Goal: Transaction & Acquisition: Purchase product/service

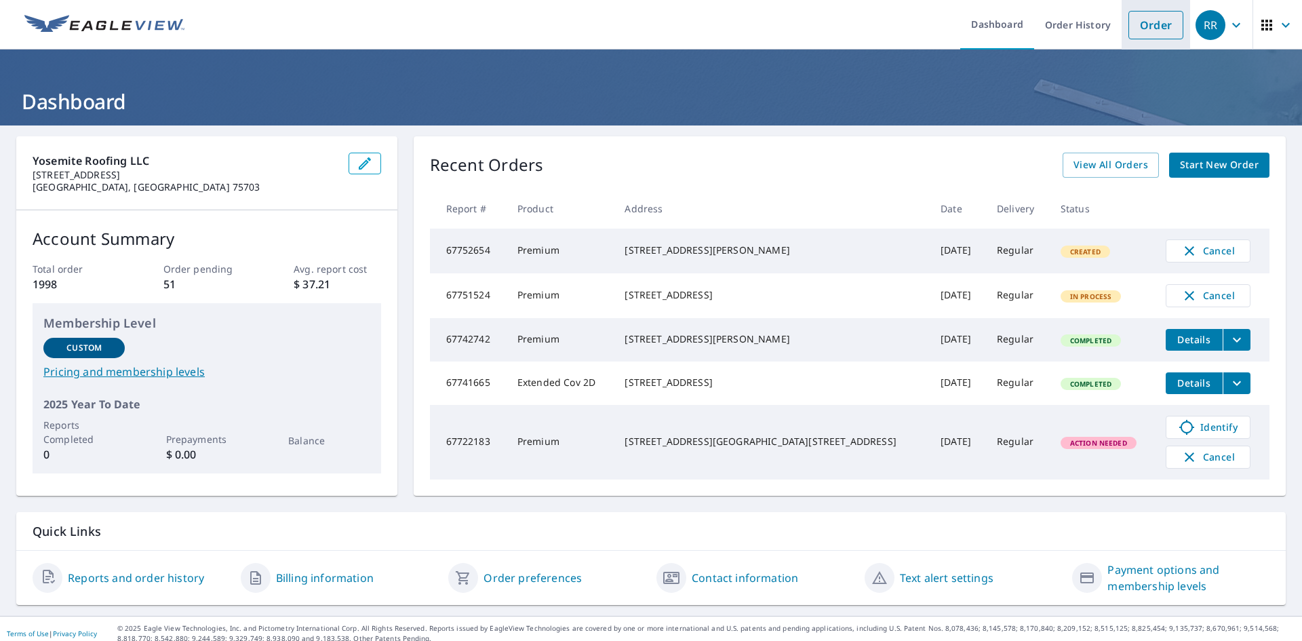
click at [1129, 19] on link "Order" at bounding box center [1156, 25] width 55 height 28
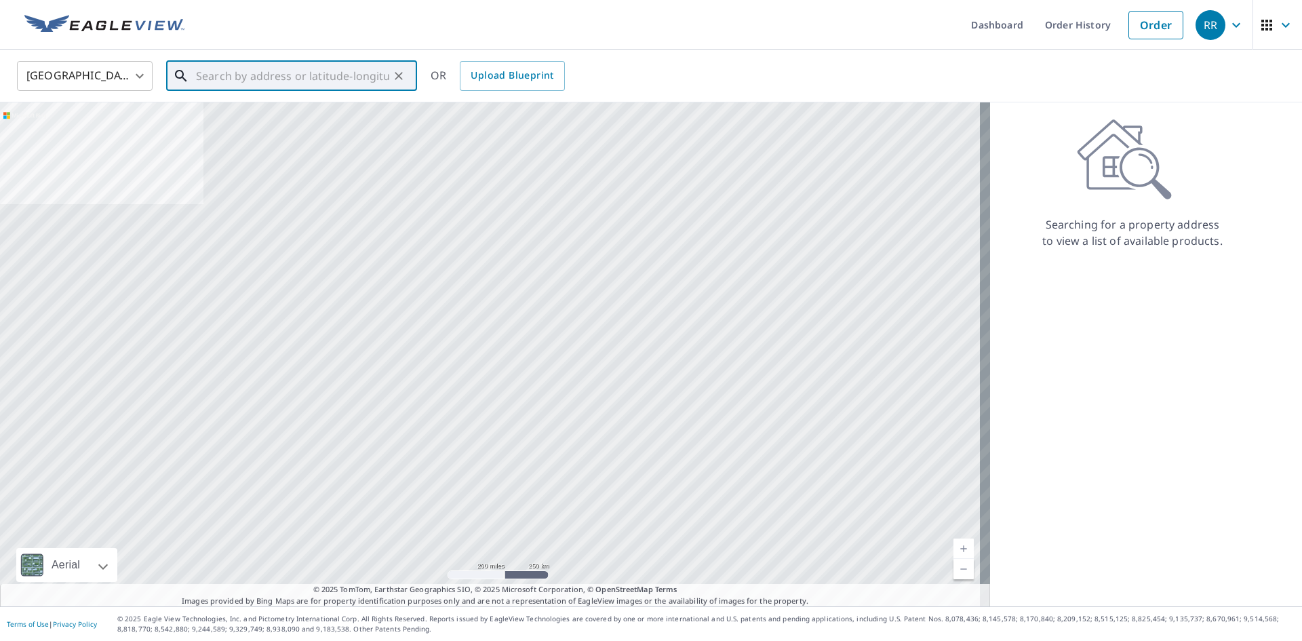
click at [278, 83] on input "text" at bounding box center [292, 76] width 193 height 38
click at [264, 70] on input "text" at bounding box center [292, 76] width 193 height 38
paste input "[STREET_ADDRESS]"
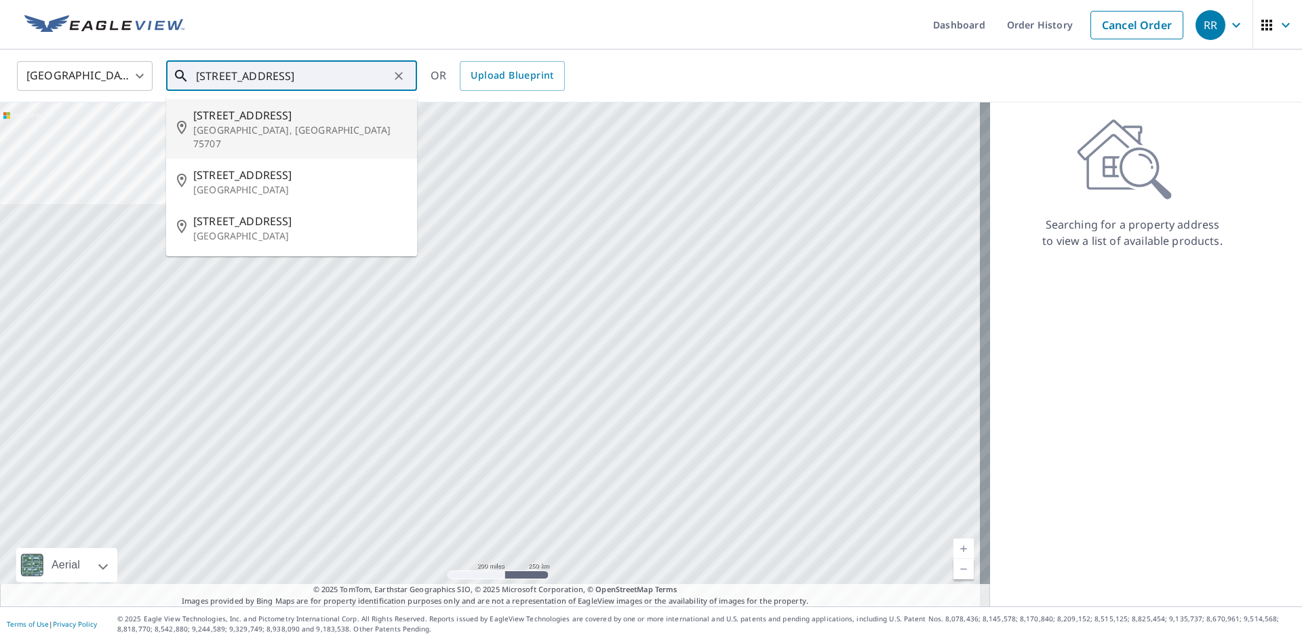
click at [346, 121] on span "[STREET_ADDRESS]" at bounding box center [299, 115] width 213 height 16
type input "[STREET_ADDRESS][PERSON_NAME]"
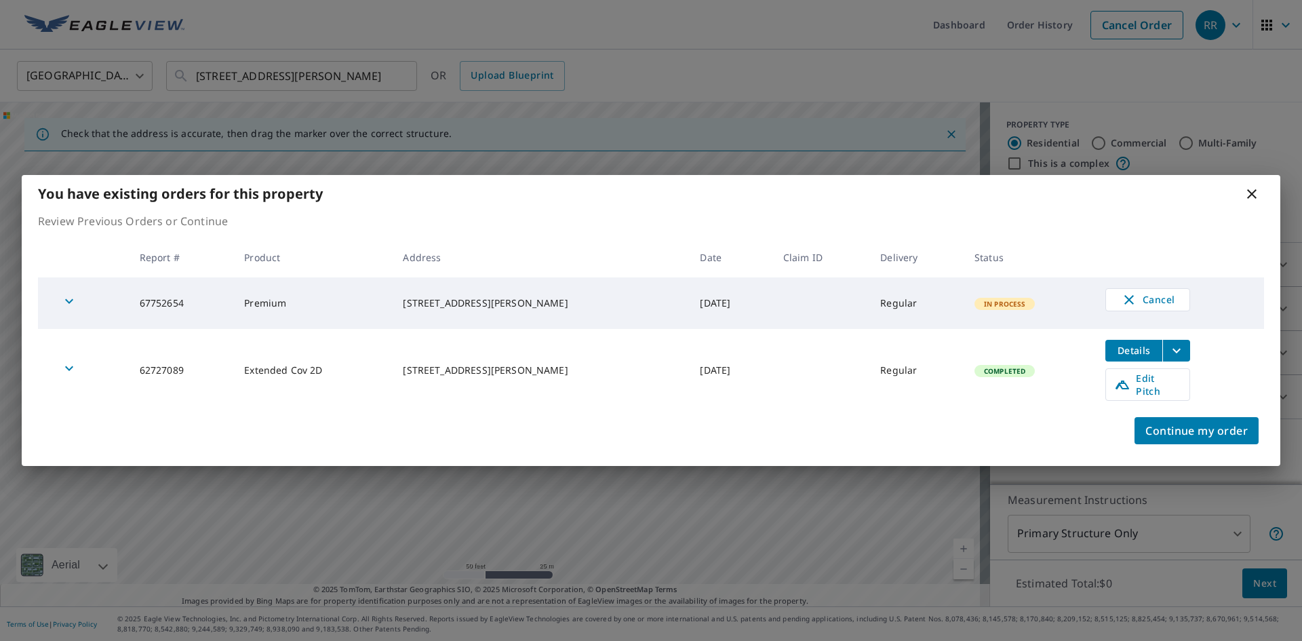
click at [1253, 197] on icon at bounding box center [1251, 193] width 9 height 9
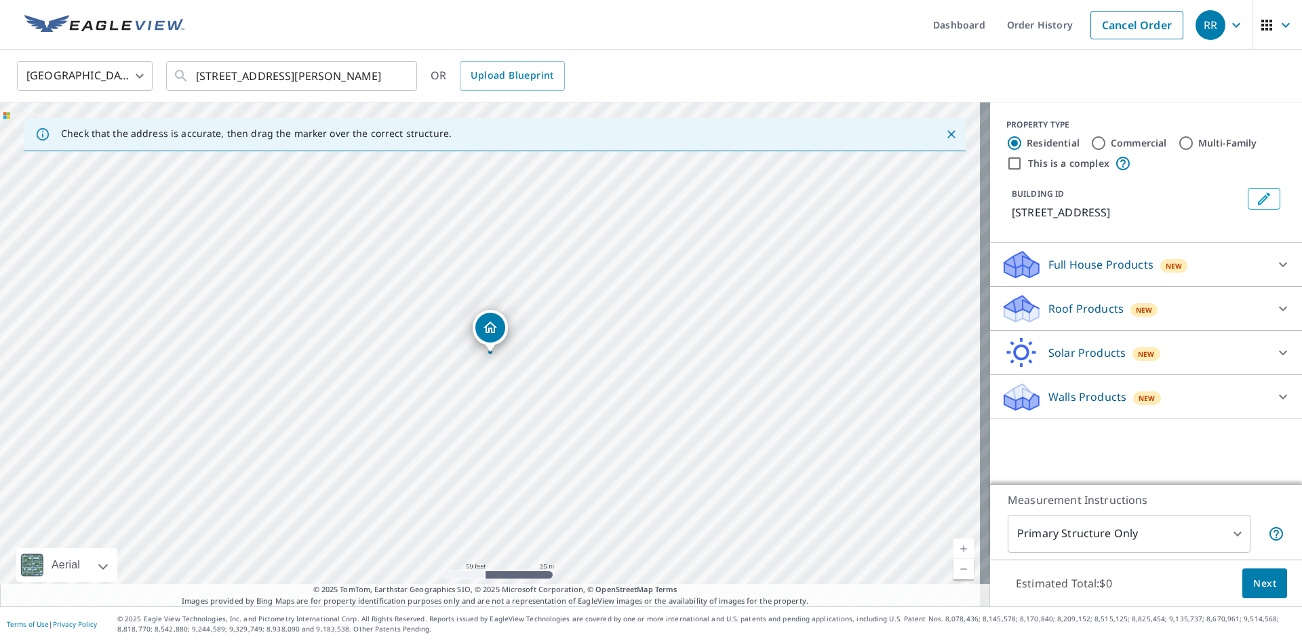
click at [1090, 307] on p "Roof Products" at bounding box center [1085, 308] width 75 height 16
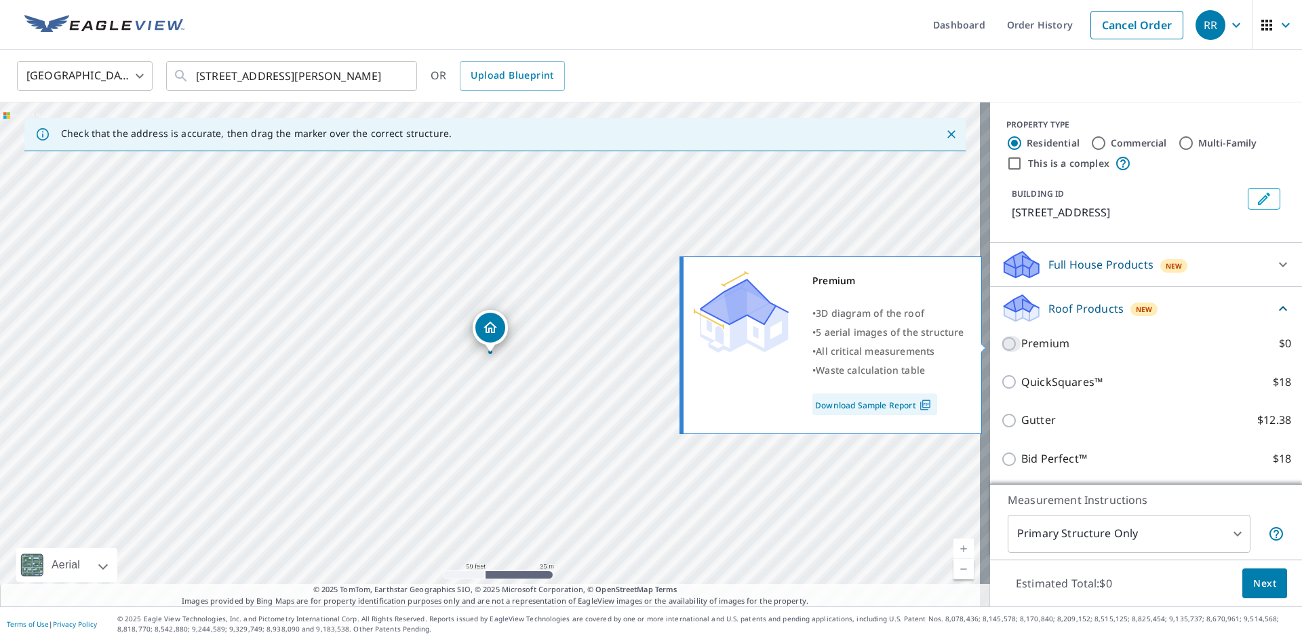
click at [1002, 348] on input "Premium $0" at bounding box center [1011, 344] width 20 height 16
checkbox input "true"
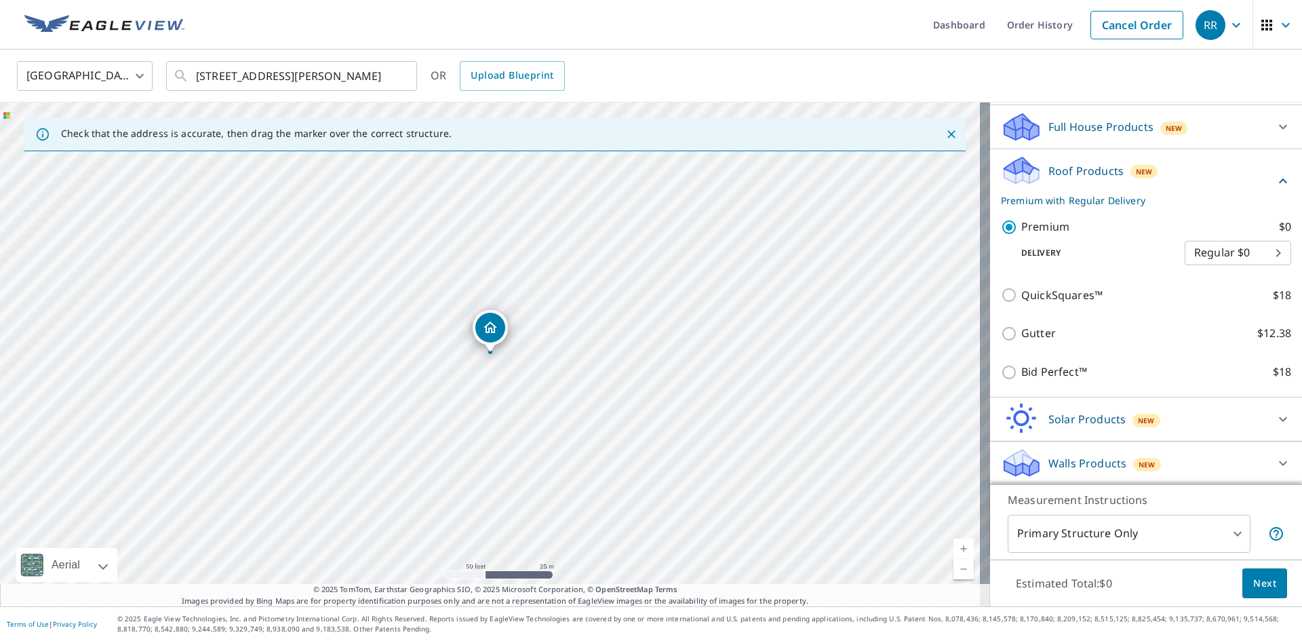
scroll to position [139, 0]
click at [1117, 532] on body "RR RR Dashboard Order History Cancel Order RR [GEOGRAPHIC_DATA] [GEOGRAPHIC_DAT…" at bounding box center [651, 320] width 1302 height 641
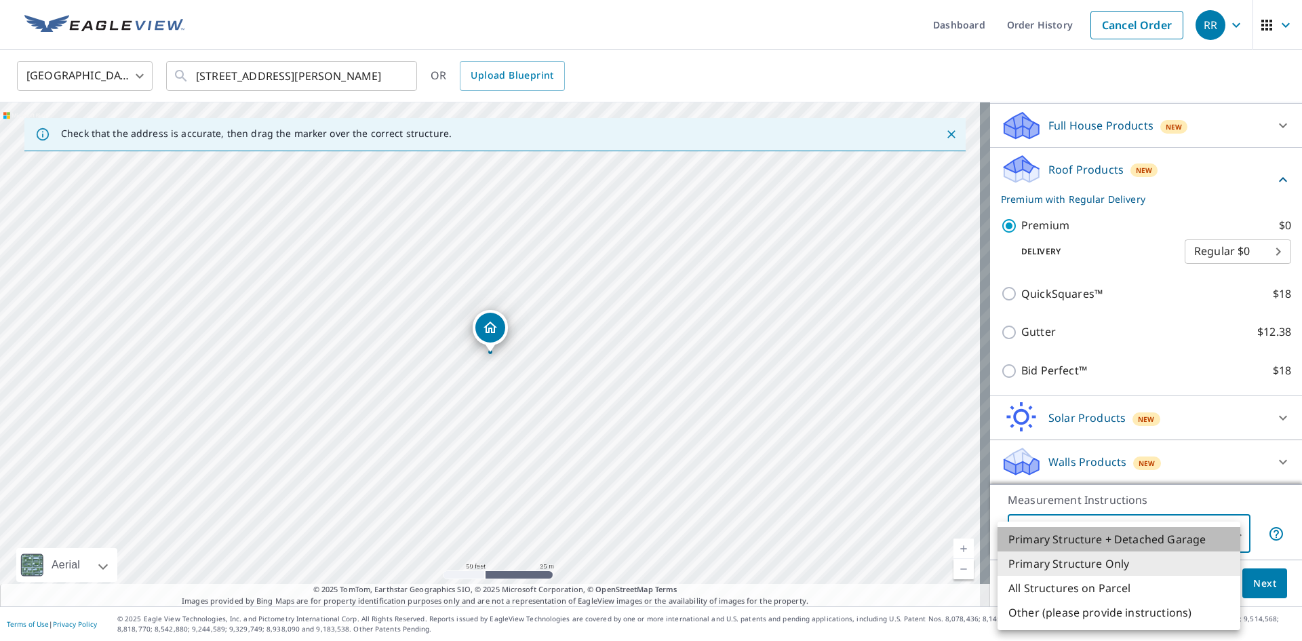
click at [1120, 544] on li "Primary Structure + Detached Garage" at bounding box center [1119, 539] width 243 height 24
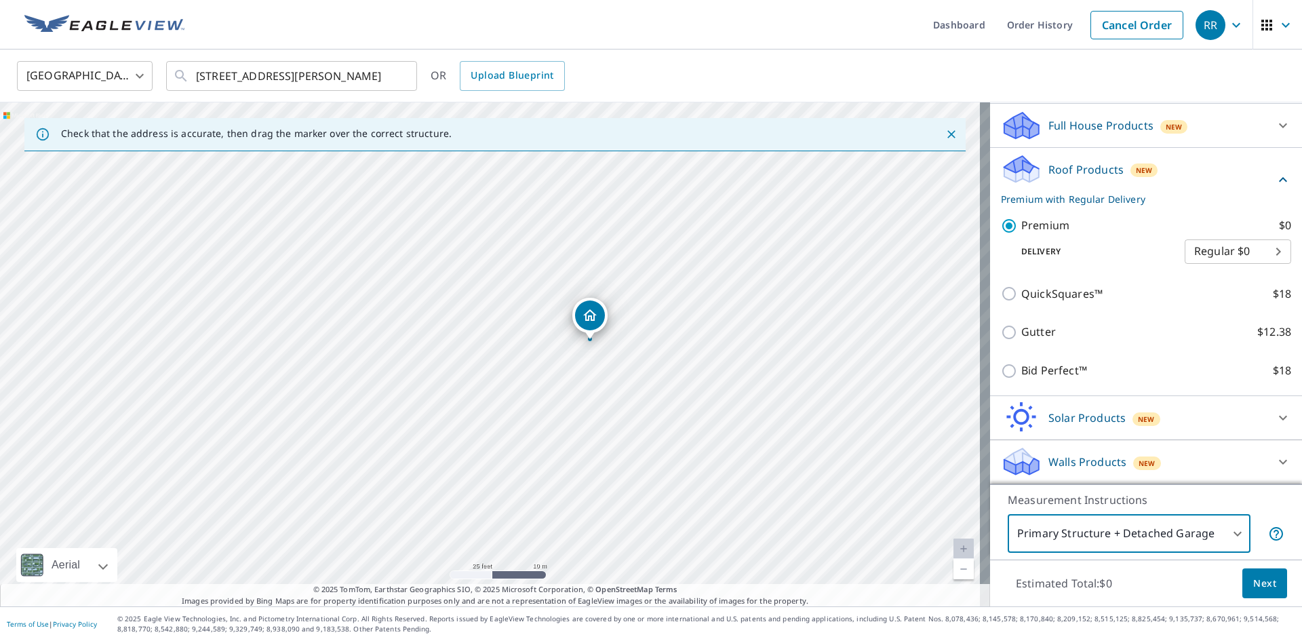
click at [1043, 526] on body "RR RR Dashboard Order History Cancel Order RR [GEOGRAPHIC_DATA] [GEOGRAPHIC_DAT…" at bounding box center [651, 320] width 1302 height 641
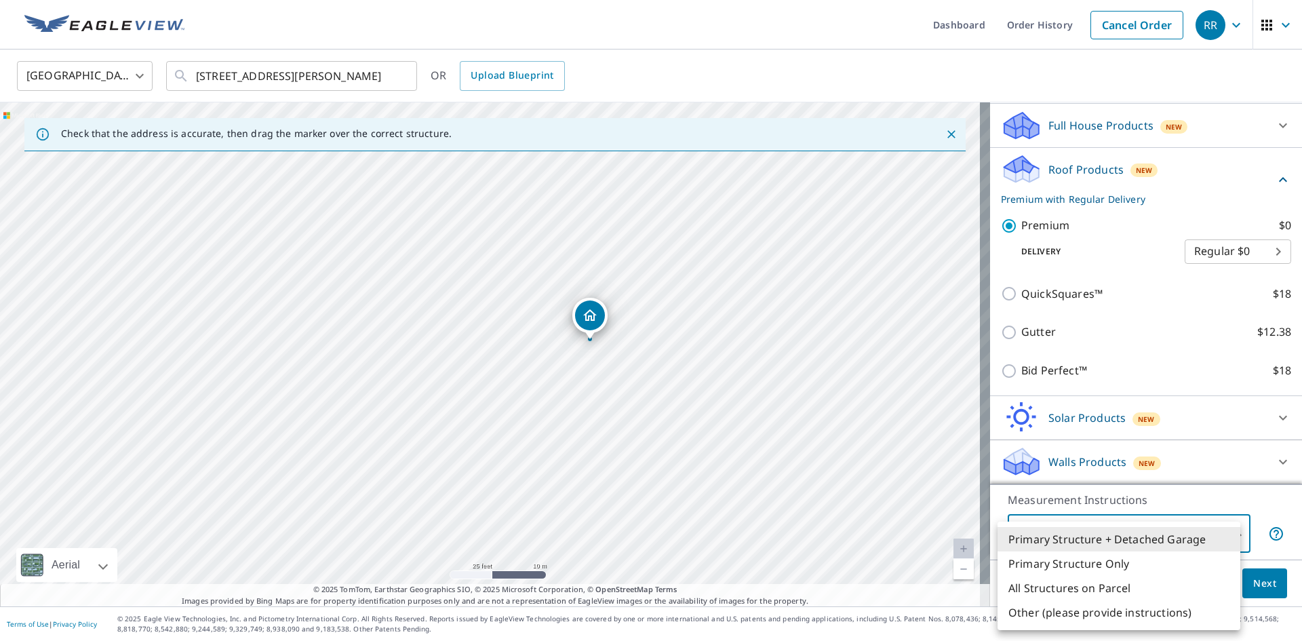
click at [1063, 560] on li "Primary Structure Only" at bounding box center [1119, 563] width 243 height 24
type input "2"
